Goal: Task Accomplishment & Management: Complete application form

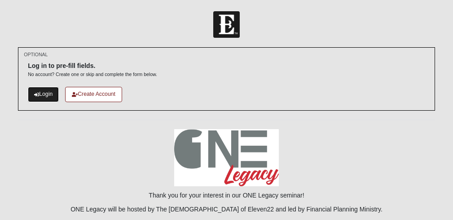
click at [59, 101] on link "Login" at bounding box center [43, 94] width 31 height 15
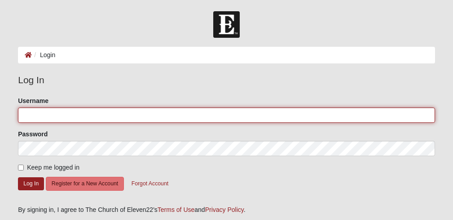
click at [160, 117] on input "Username" at bounding box center [226, 114] width 417 height 15
type input "JMoise"
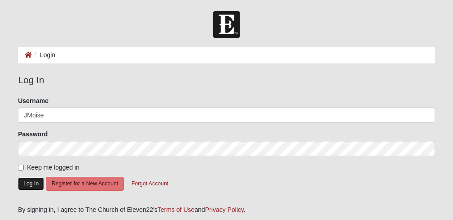
click at [31, 187] on button "Log In" at bounding box center [31, 183] width 26 height 13
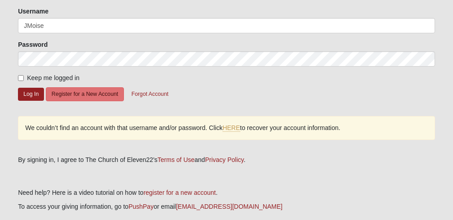
scroll to position [90, 0]
click at [240, 131] on link "HERE" at bounding box center [232, 127] width 18 height 8
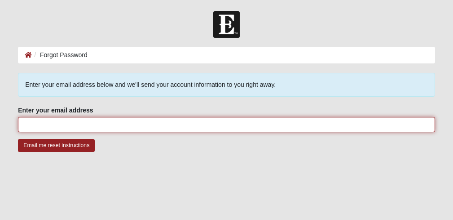
click at [183, 128] on input "Enter your email address" at bounding box center [226, 124] width 417 height 15
click at [139, 132] on input "JMoise" at bounding box center [226, 124] width 417 height 15
type input "J"
type input "jmoise777@gmail.com"
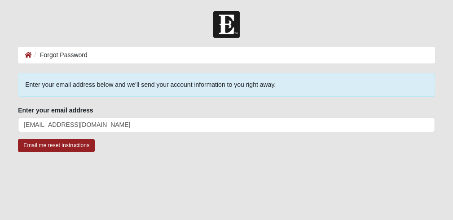
click at [234, 109] on div "Enter your email address below and we'll send your account information to you r…" at bounding box center [226, 117] width 417 height 88
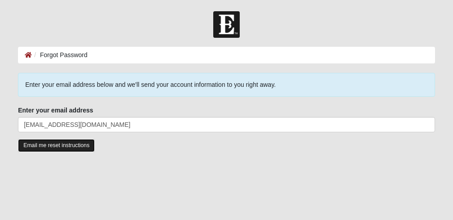
click at [78, 150] on input "Email me reset instructions" at bounding box center [56, 145] width 77 height 13
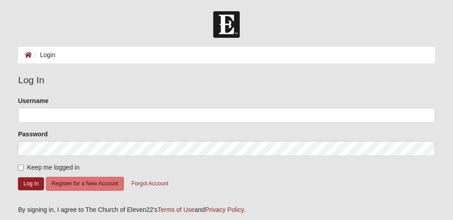
scroll to position [90, 0]
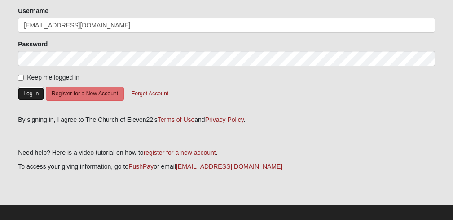
click at [40, 98] on button "Log In" at bounding box center [31, 93] width 26 height 13
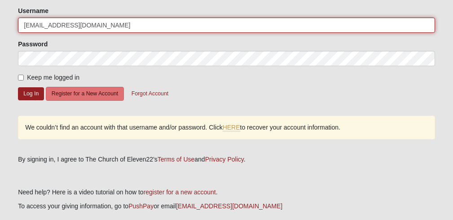
drag, startPoint x: 105, startPoint y: 27, endPoint x: 0, endPoint y: 26, distance: 104.6
click at [0, 26] on form "Log In Login Login Error Log In Please correct the following: Username [EMAIL_A…" at bounding box center [226, 93] width 453 height 345
type input "JMoise"
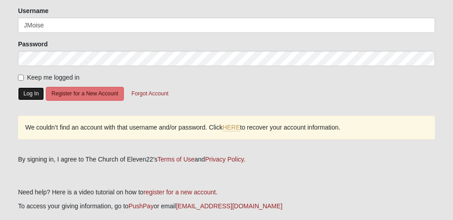
click at [36, 99] on button "Log In" at bounding box center [31, 93] width 26 height 13
click at [36, 100] on button "Log In" at bounding box center [31, 93] width 26 height 13
